Goal: Transaction & Acquisition: Download file/media

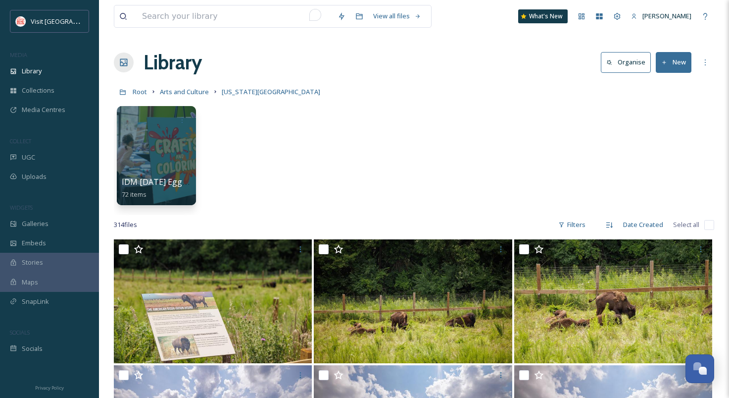
scroll to position [7817, 0]
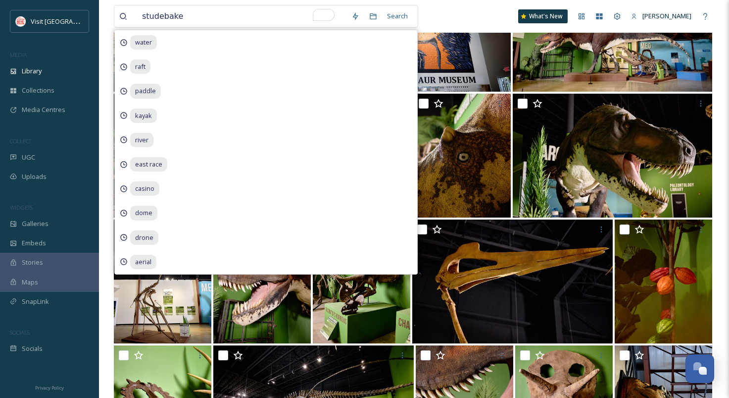
type input "studebaker"
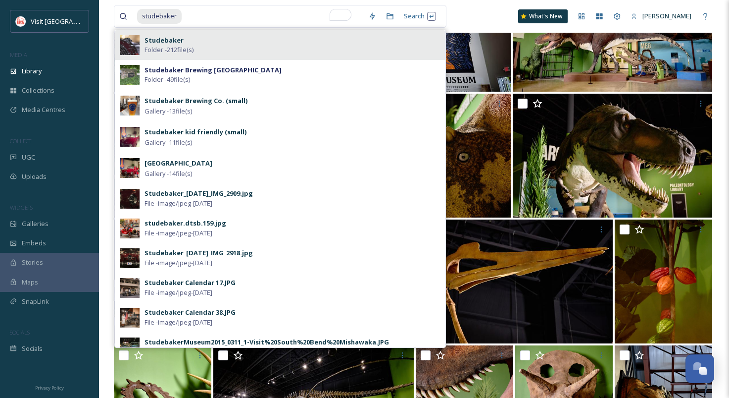
click at [216, 48] on div "Studebaker Folder - 212 file(s)" at bounding box center [293, 45] width 296 height 19
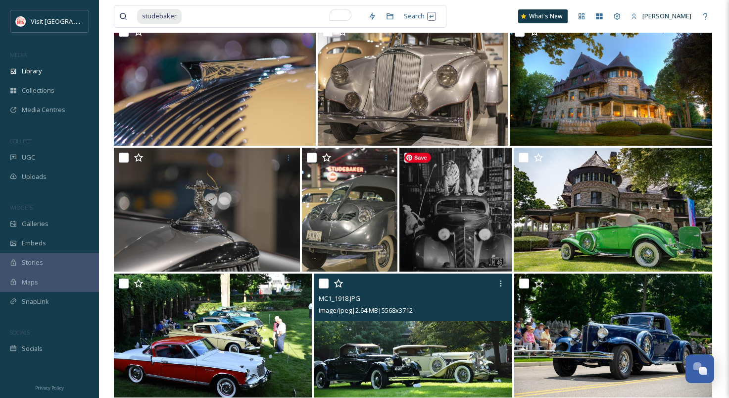
scroll to position [868, 0]
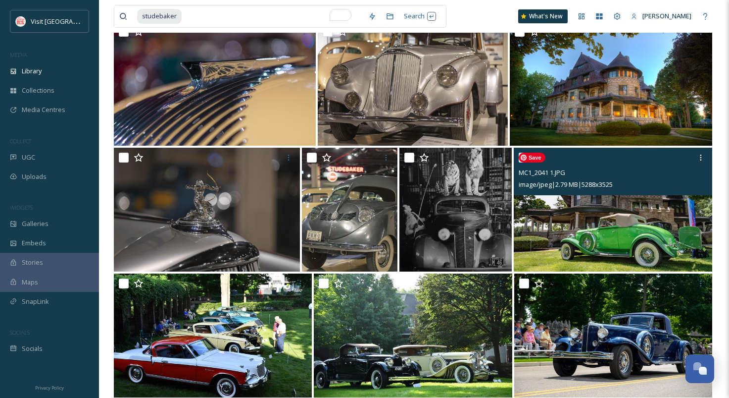
click at [645, 235] on img at bounding box center [613, 210] width 199 height 124
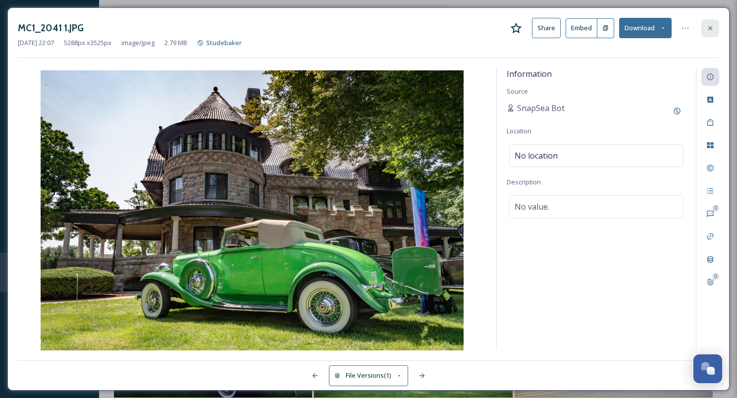
click at [710, 27] on icon at bounding box center [710, 28] width 8 height 8
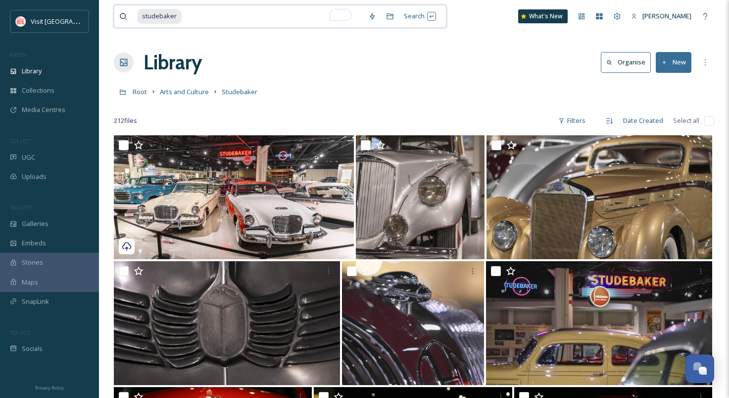
click at [194, 13] on input "To enrich screen reader interactions, please activate Accessibility in Grammarl…" at bounding box center [273, 16] width 181 height 22
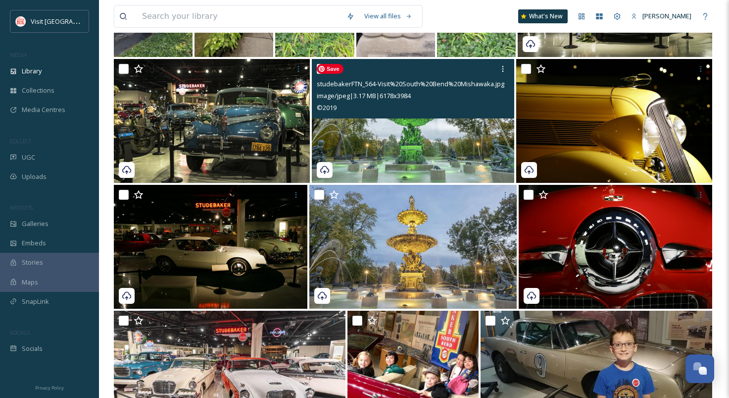
scroll to position [1172, 0]
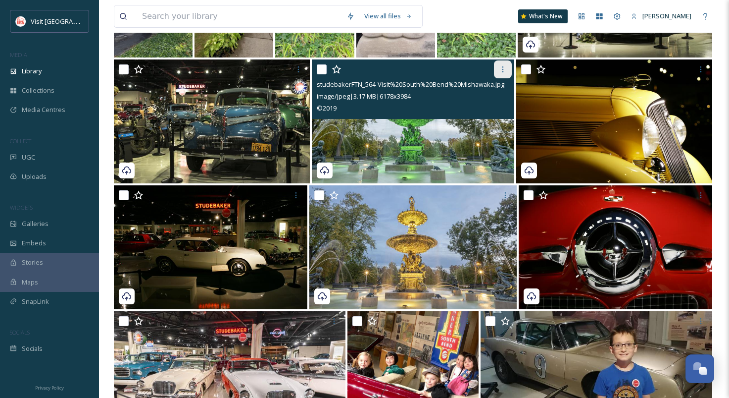
click at [501, 70] on icon at bounding box center [503, 69] width 8 height 8
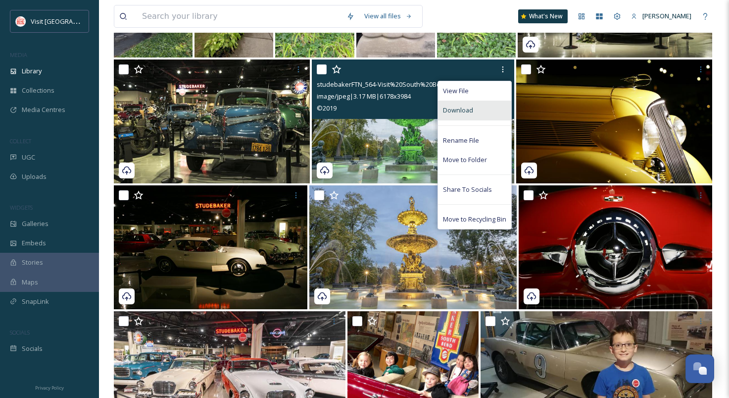
click at [466, 114] on span "Download" at bounding box center [458, 109] width 30 height 9
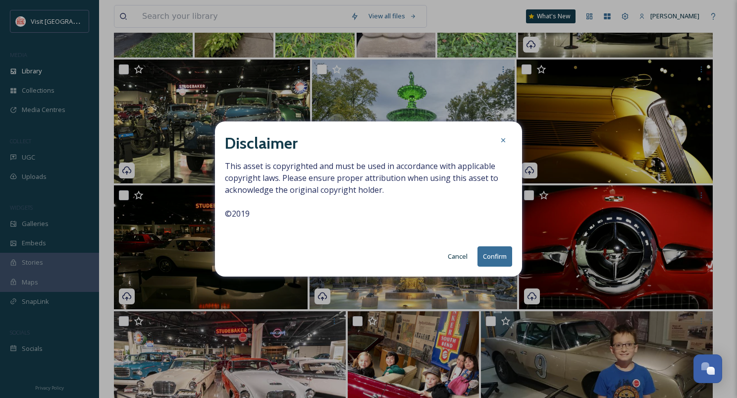
click at [492, 257] on button "Confirm" at bounding box center [494, 256] width 35 height 20
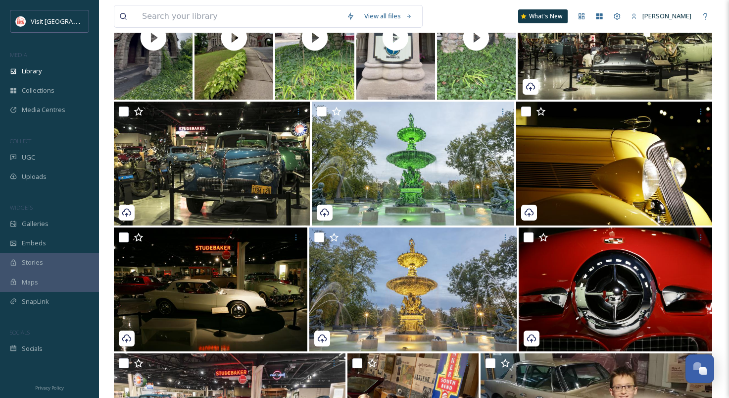
scroll to position [1130, 0]
